Goal: Task Accomplishment & Management: Use online tool/utility

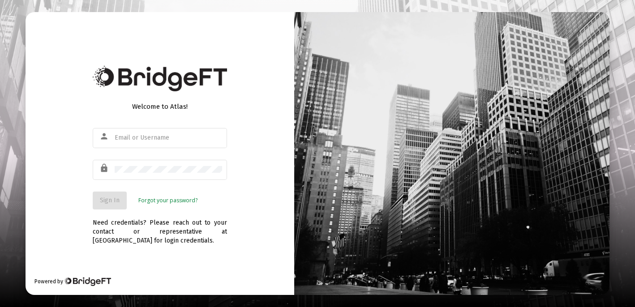
type input "[EMAIL_ADDRESS][DOMAIN_NAME]"
click at [109, 200] on span "Sign In" at bounding box center [110, 200] width 20 height 8
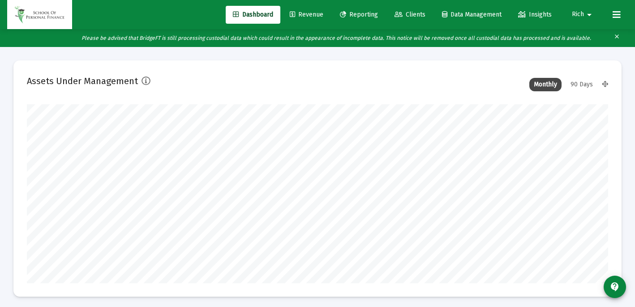
type input "[DATE]"
click at [367, 15] on span "Reporting" at bounding box center [359, 15] width 38 height 8
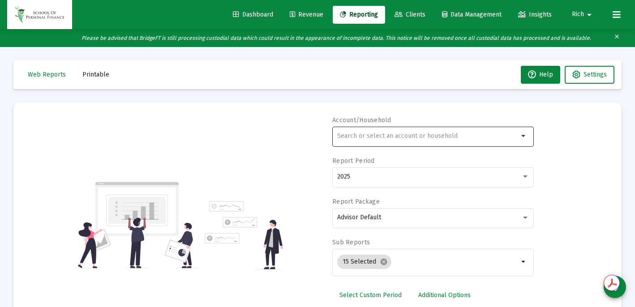
click at [369, 132] on div at bounding box center [427, 136] width 181 height 22
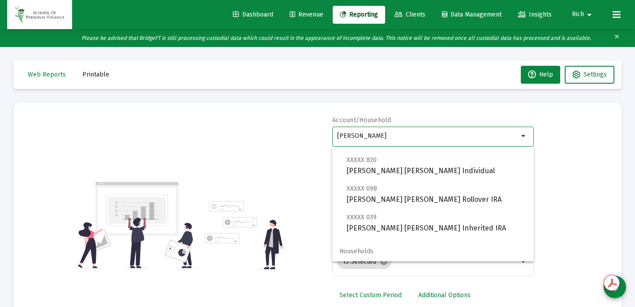
scroll to position [36, 0]
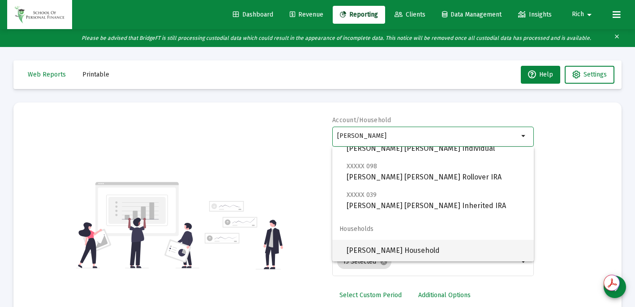
click at [379, 247] on span "[PERSON_NAME] Household" at bounding box center [436, 250] width 180 height 21
type input "[PERSON_NAME] Household"
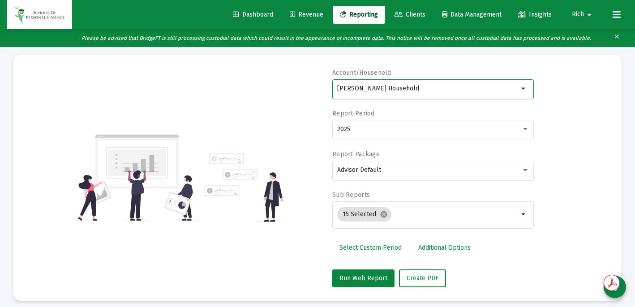
scroll to position [54, 0]
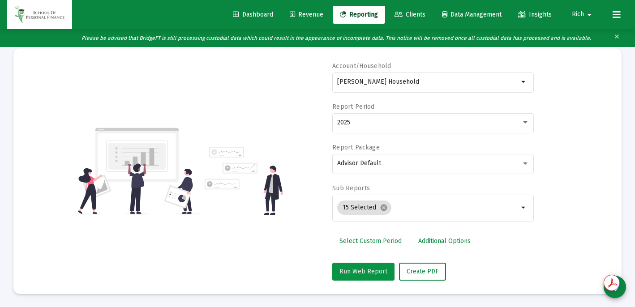
click at [366, 269] on span "Run Web Report" at bounding box center [363, 272] width 48 height 8
select select "View all"
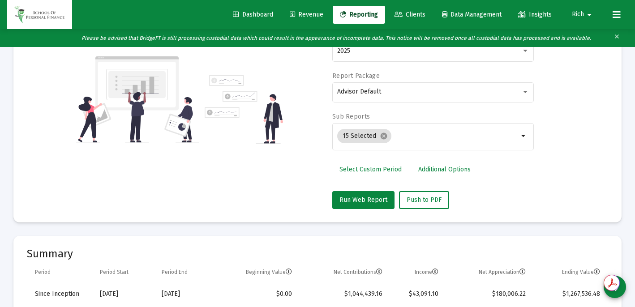
scroll to position [0, 0]
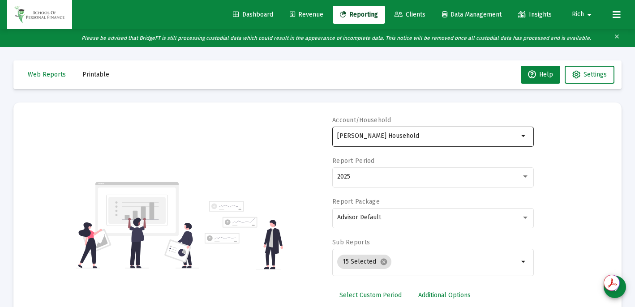
click at [358, 135] on input "[PERSON_NAME] Household" at bounding box center [427, 135] width 181 height 7
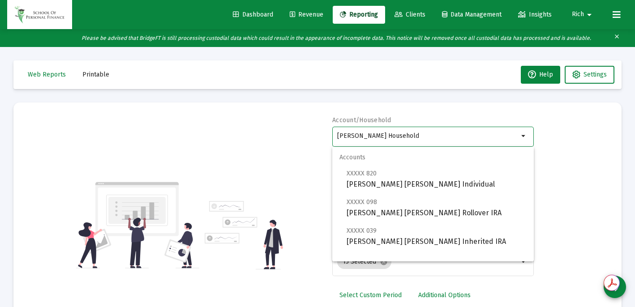
click at [358, 135] on input "[PERSON_NAME] Household" at bounding box center [427, 135] width 181 height 7
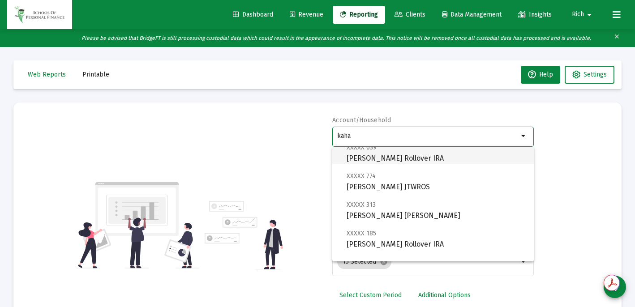
scroll to position [93, 0]
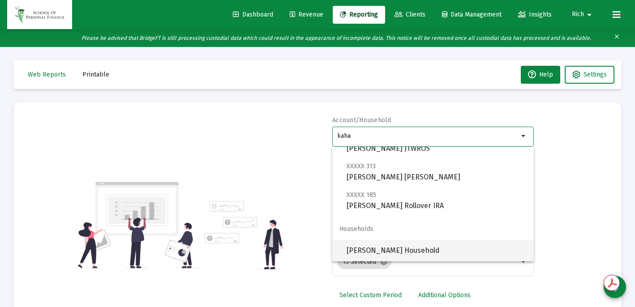
click at [383, 251] on span "[PERSON_NAME] Household" at bounding box center [436, 250] width 180 height 21
type input "[PERSON_NAME] Household"
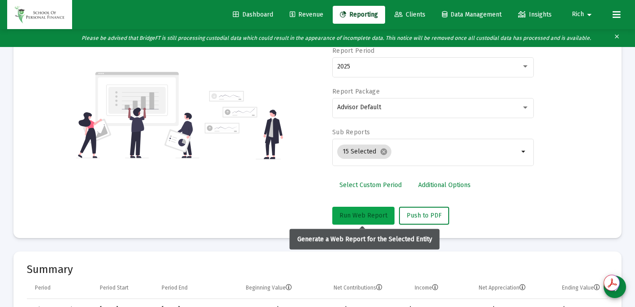
click at [359, 215] on span "Run Web Report" at bounding box center [363, 216] width 48 height 8
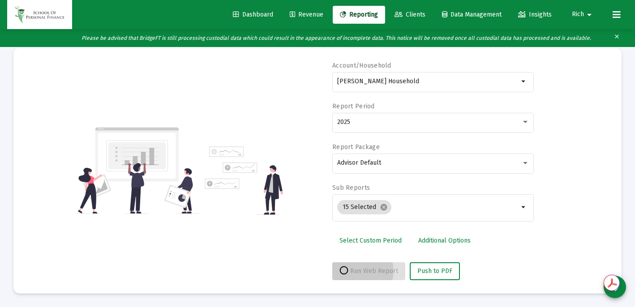
scroll to position [54, 0]
select select "View all"
